Goal: Transaction & Acquisition: Purchase product/service

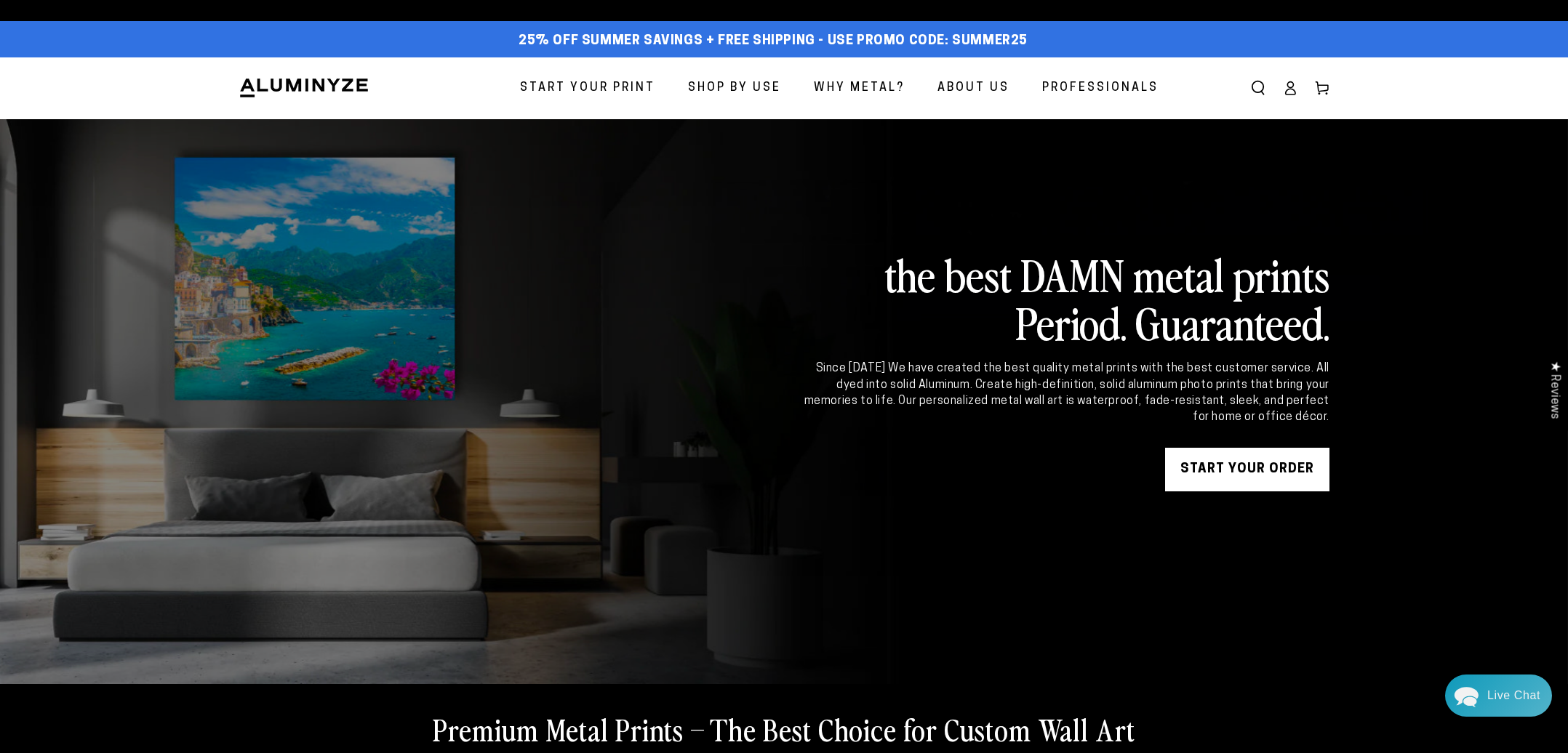
click at [596, 89] on span "Start Your Print" at bounding box center [587, 88] width 135 height 21
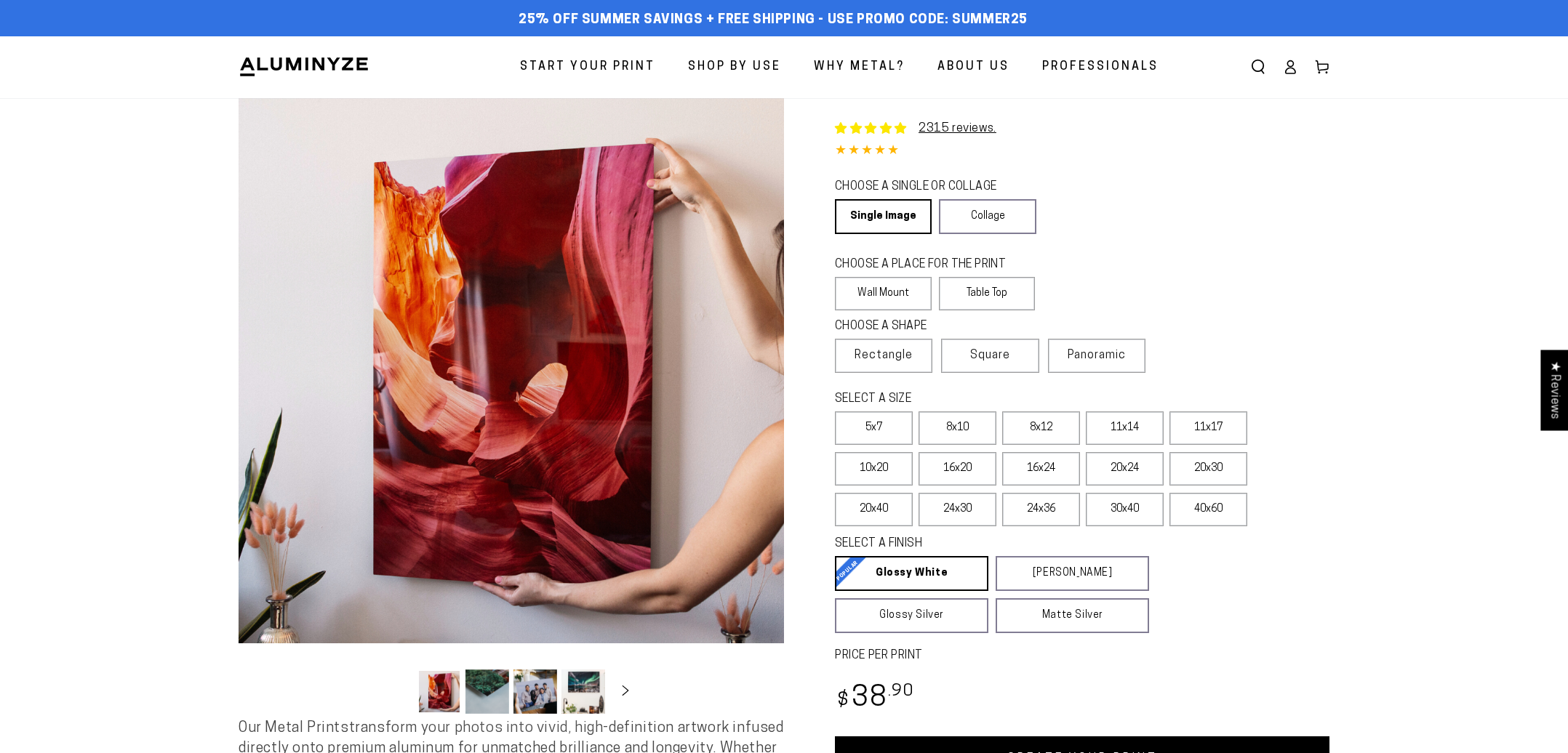
select select "**********"
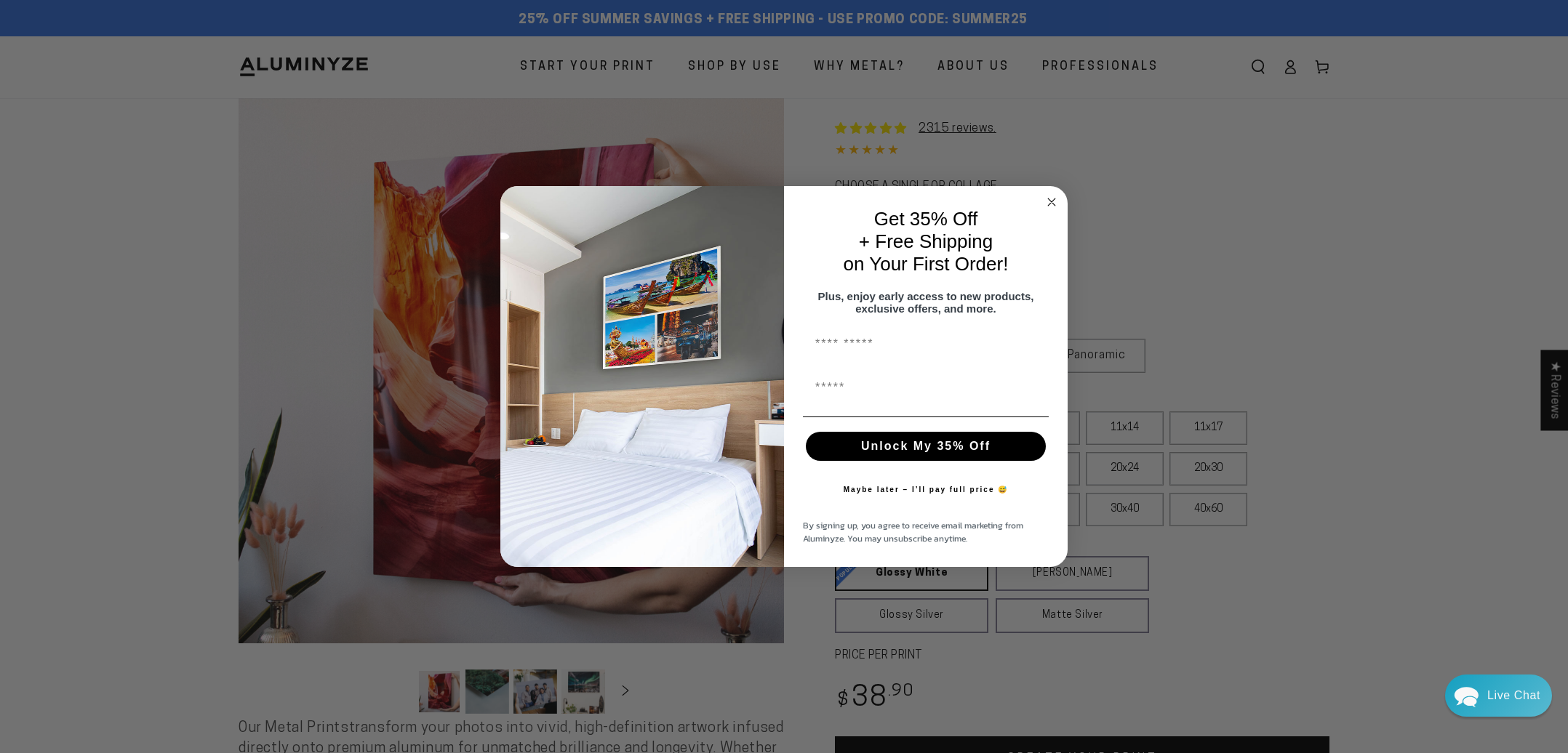
click at [1051, 199] on icon "Close dialog" at bounding box center [1051, 202] width 7 height 7
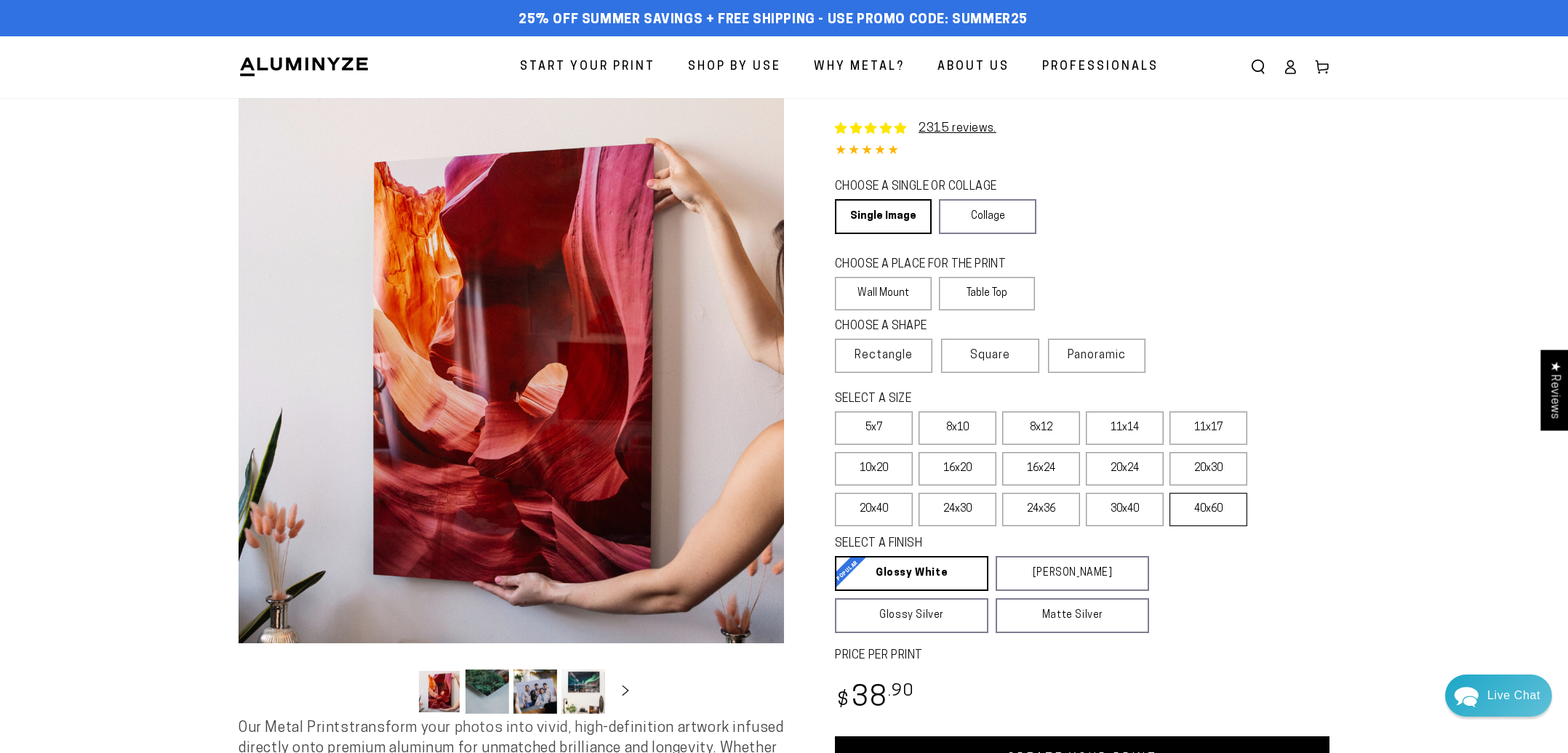
click at [1203, 513] on label "40x60" at bounding box center [1208, 509] width 78 height 33
click at [1130, 512] on label "30x40" at bounding box center [1125, 509] width 78 height 33
click at [1046, 513] on label "24x36" at bounding box center [1041, 509] width 78 height 33
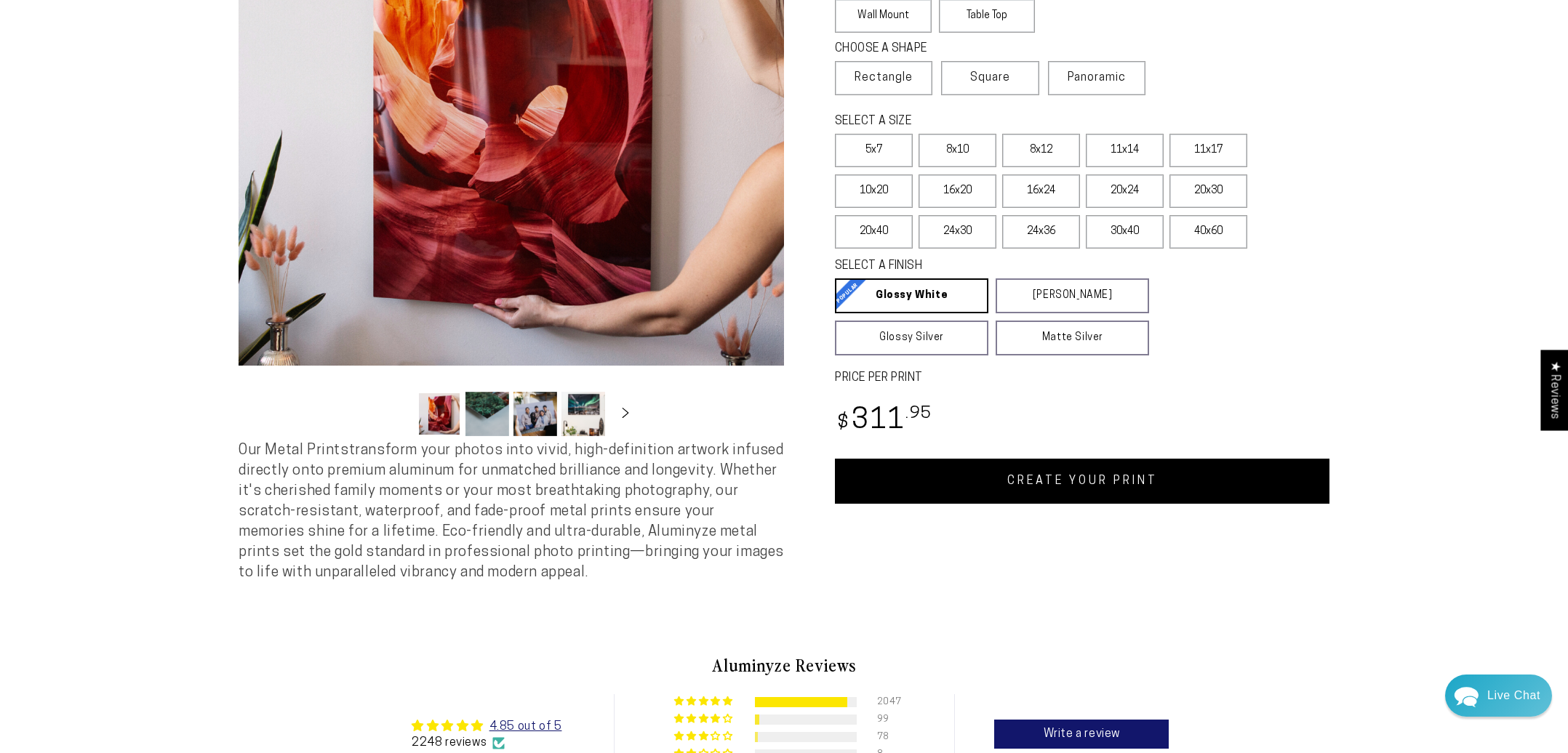
scroll to position [279, 0]
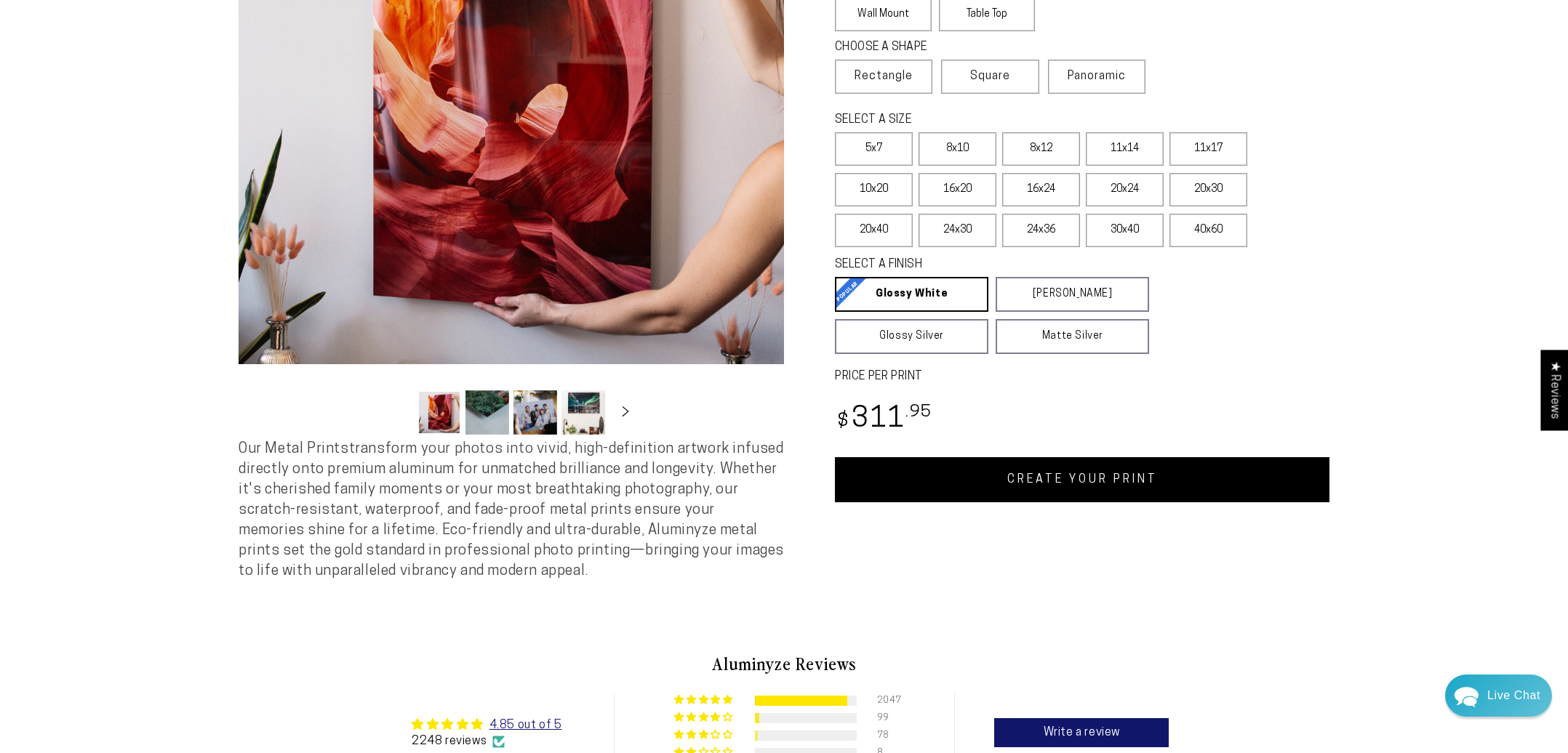
click at [1080, 482] on link "CREATE YOUR PRINT" at bounding box center [1082, 479] width 494 height 45
